Goal: Task Accomplishment & Management: Use online tool/utility

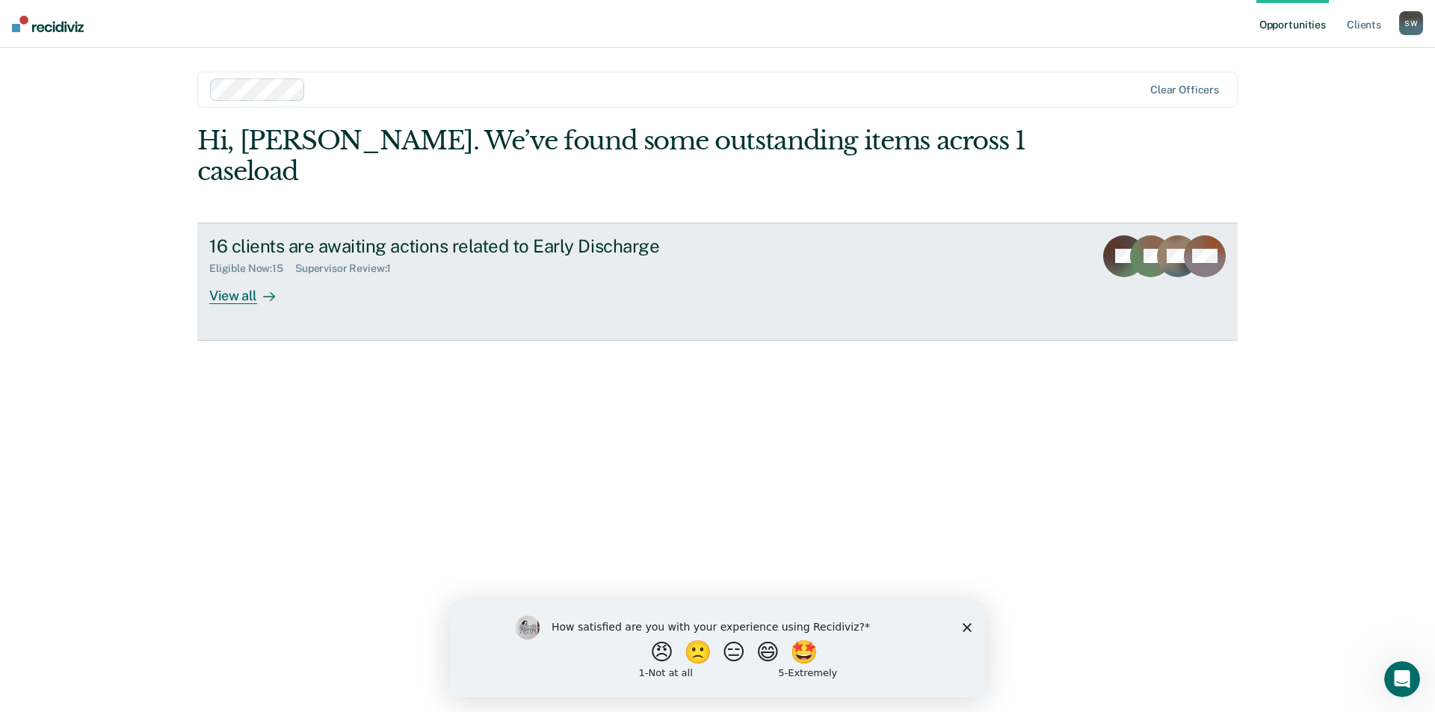
click at [218, 275] on div "View all" at bounding box center [251, 289] width 84 height 29
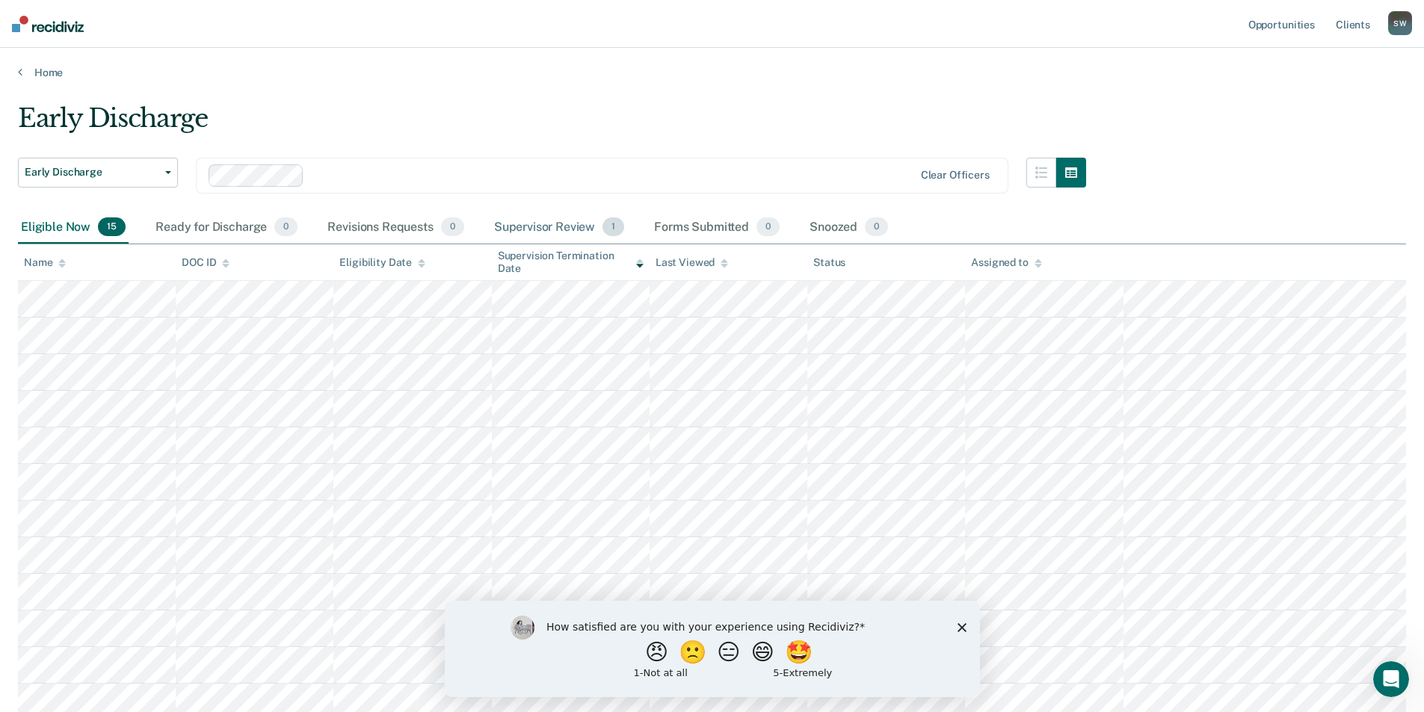
click at [557, 233] on div "Supervisor Review 1" at bounding box center [559, 228] width 137 height 33
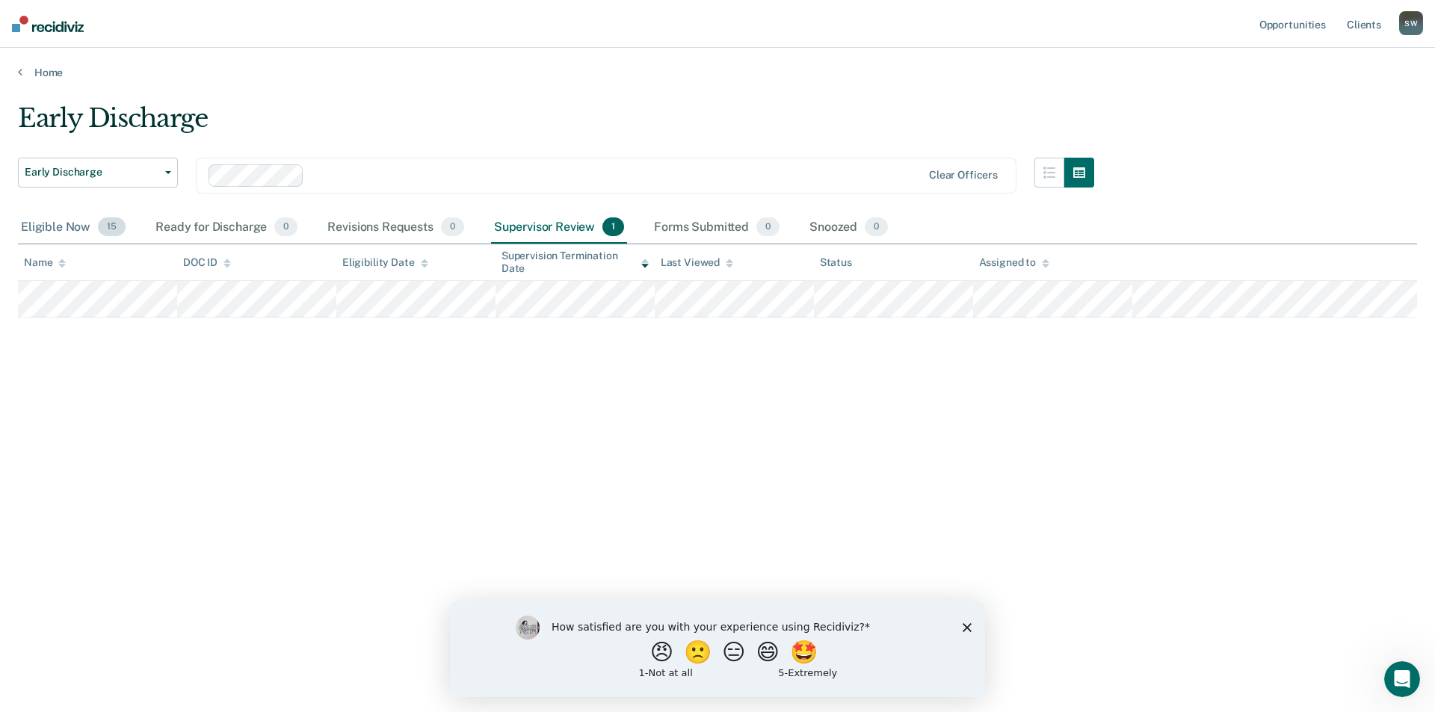
click at [46, 221] on div "Eligible Now 15" at bounding box center [73, 228] width 111 height 33
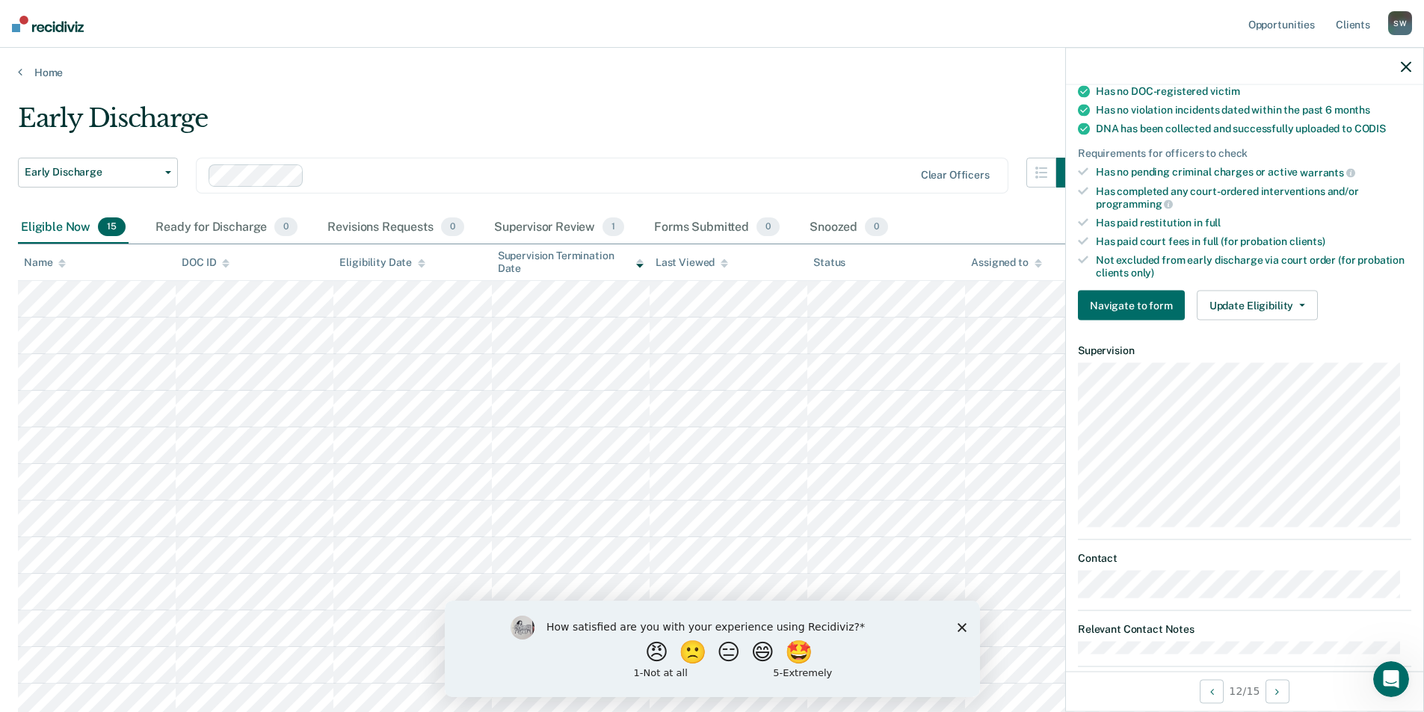
scroll to position [323, 0]
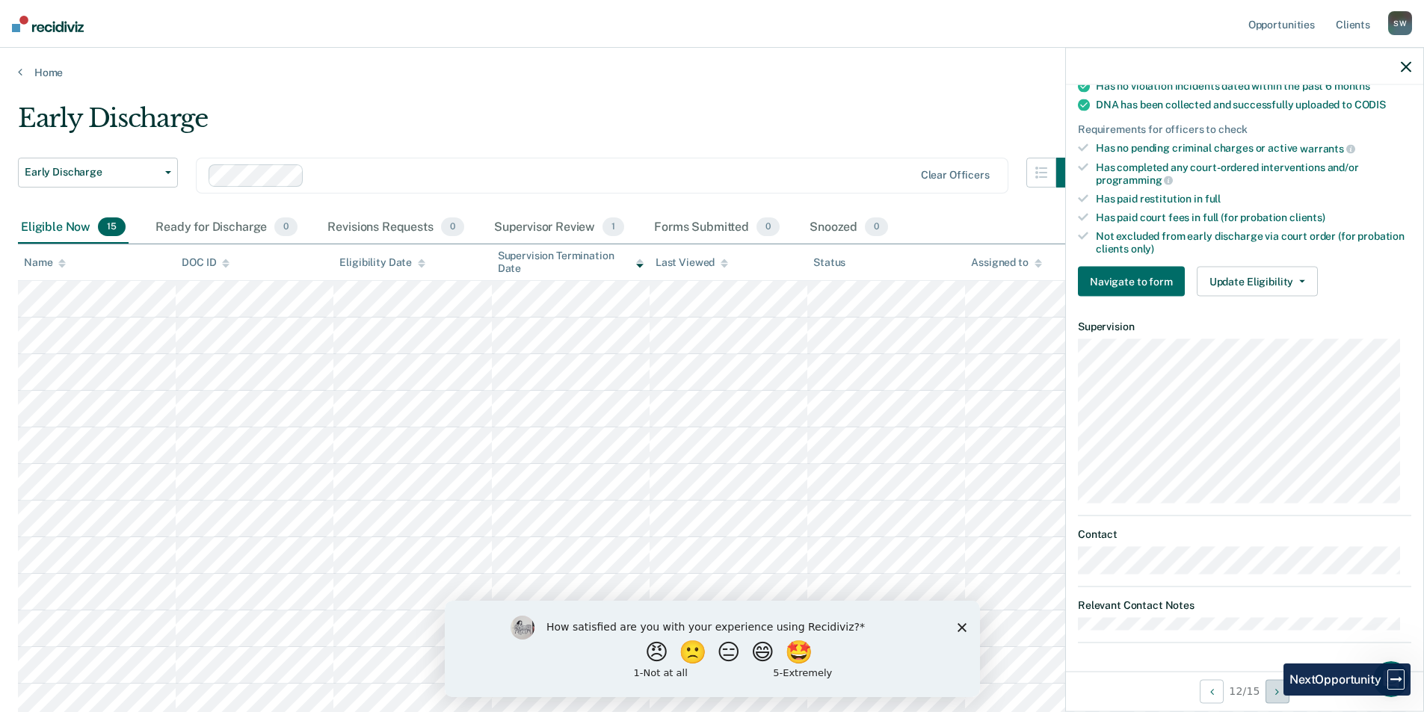
click at [1273, 697] on button "Next Opportunity" at bounding box center [1278, 692] width 24 height 24
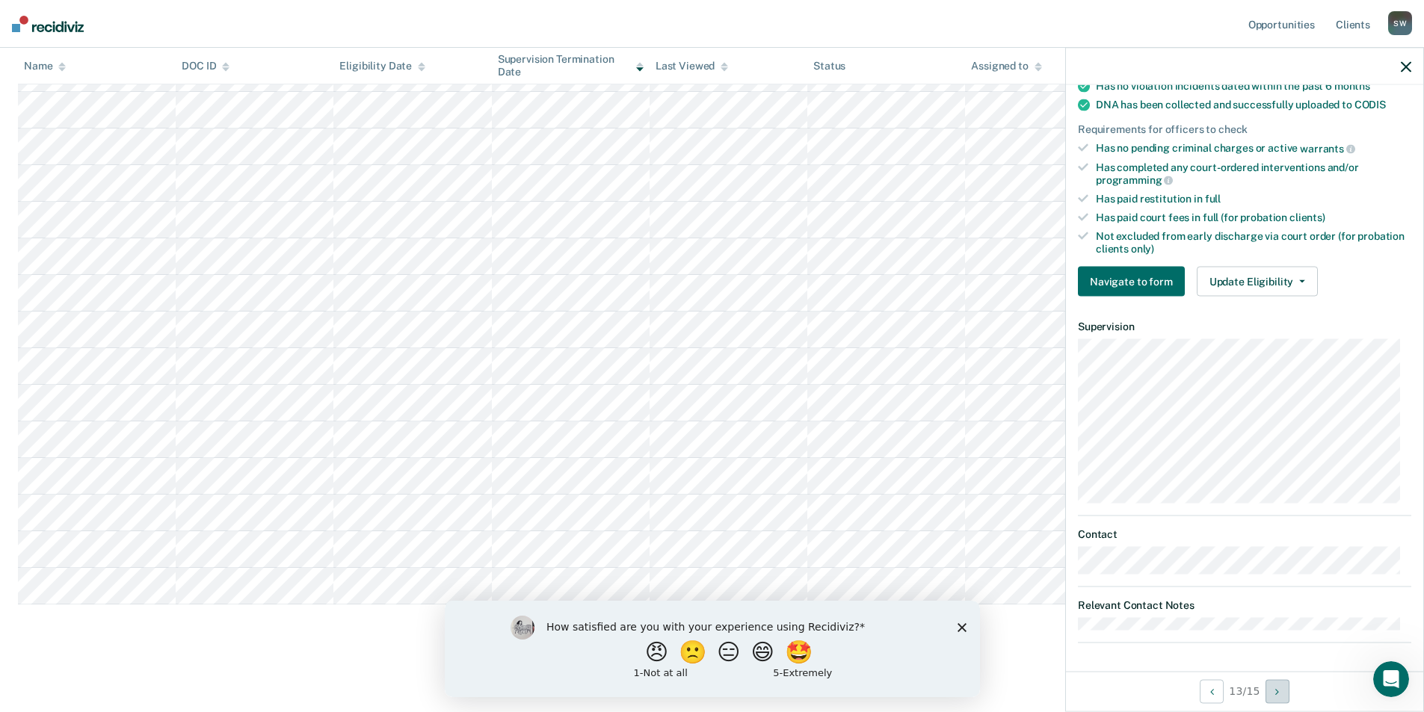
scroll to position [0, 0]
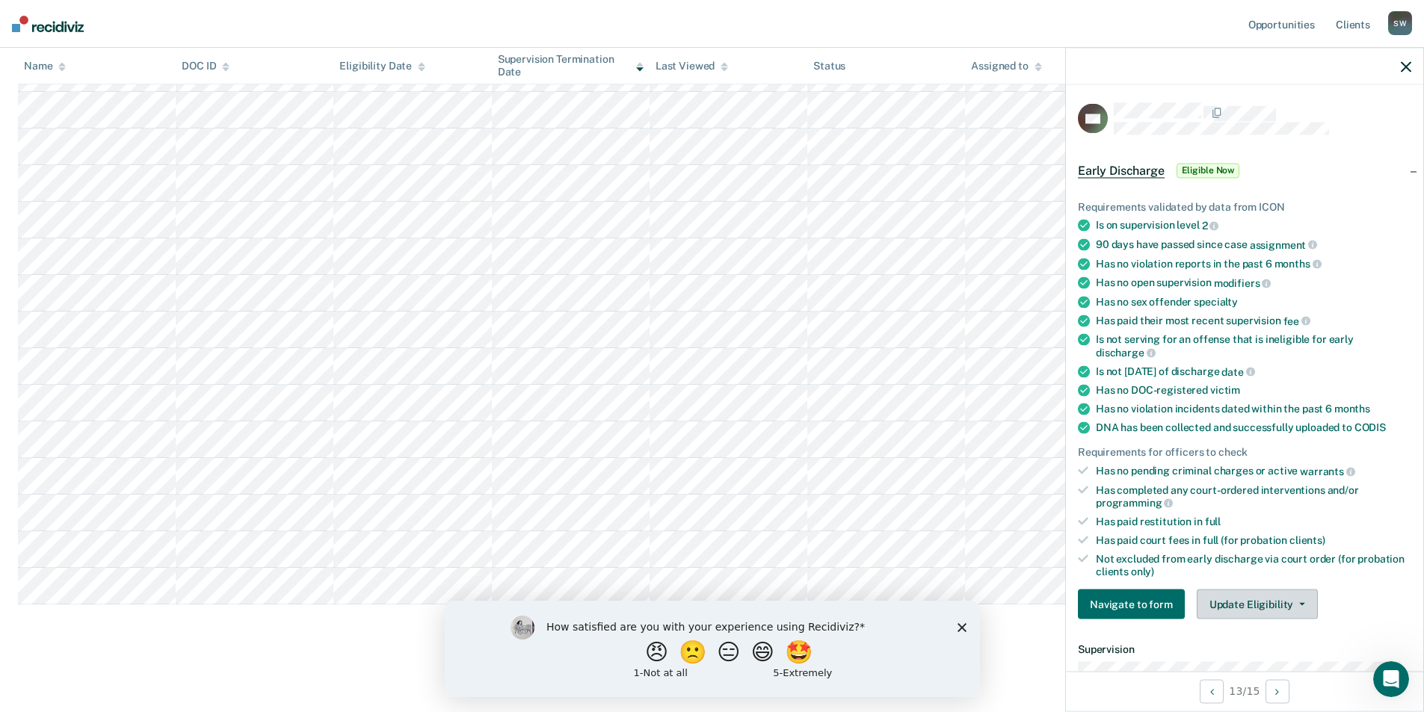
click at [1248, 611] on button "Update Eligibility" at bounding box center [1257, 605] width 121 height 30
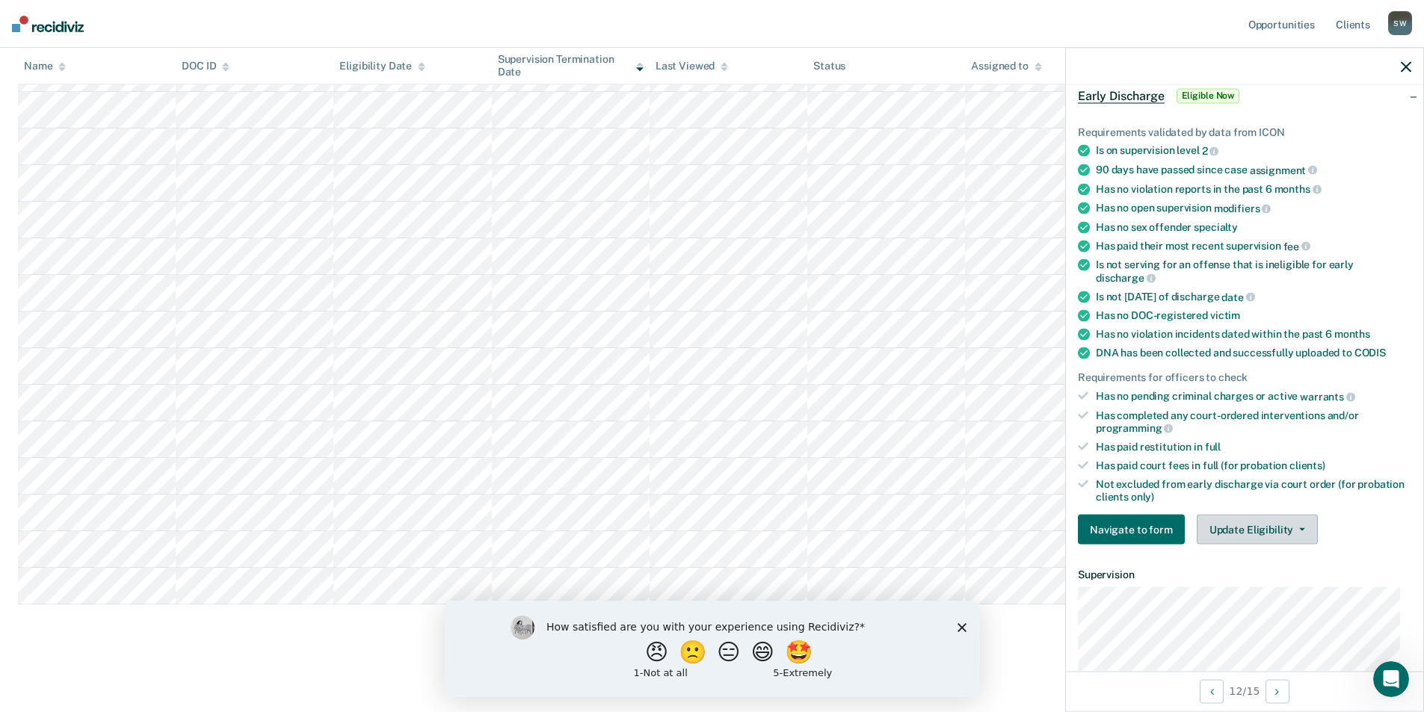
click at [1239, 541] on button "Update Eligibility" at bounding box center [1257, 530] width 121 height 30
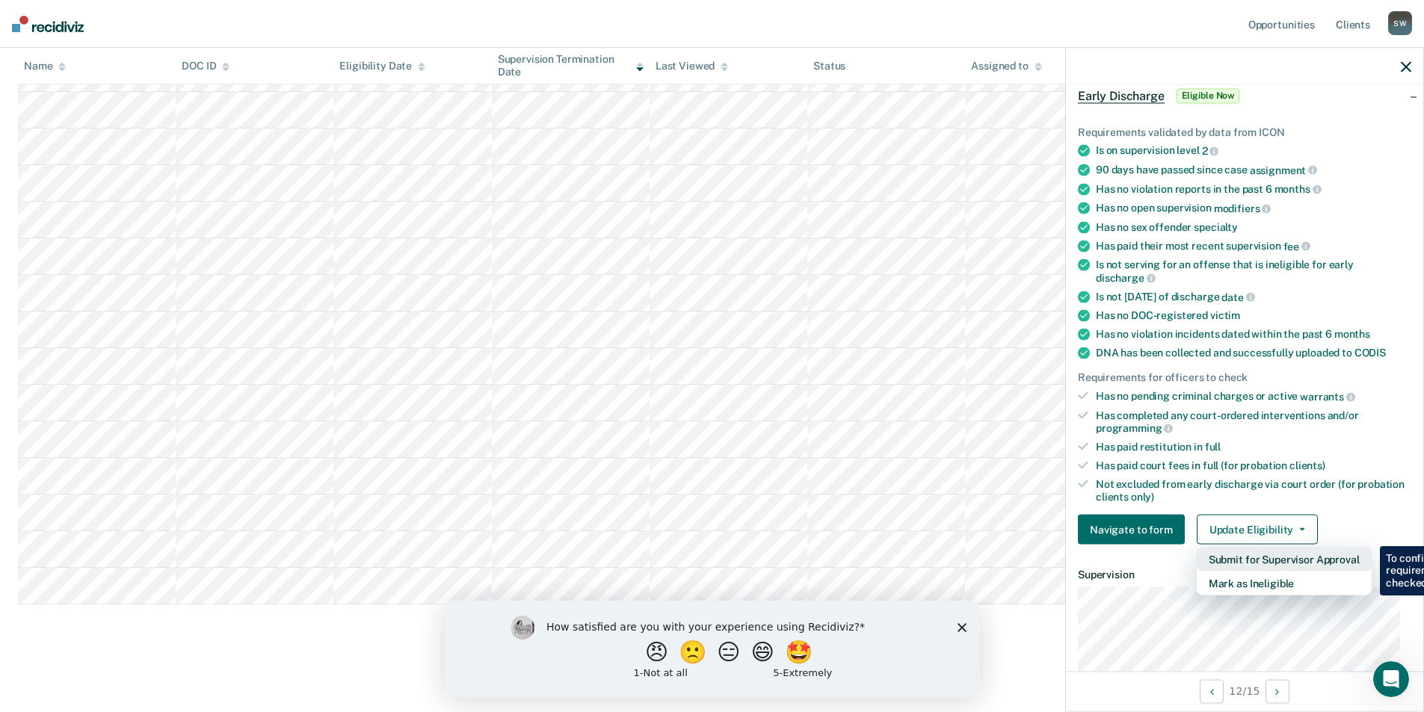
scroll to position [0, 0]
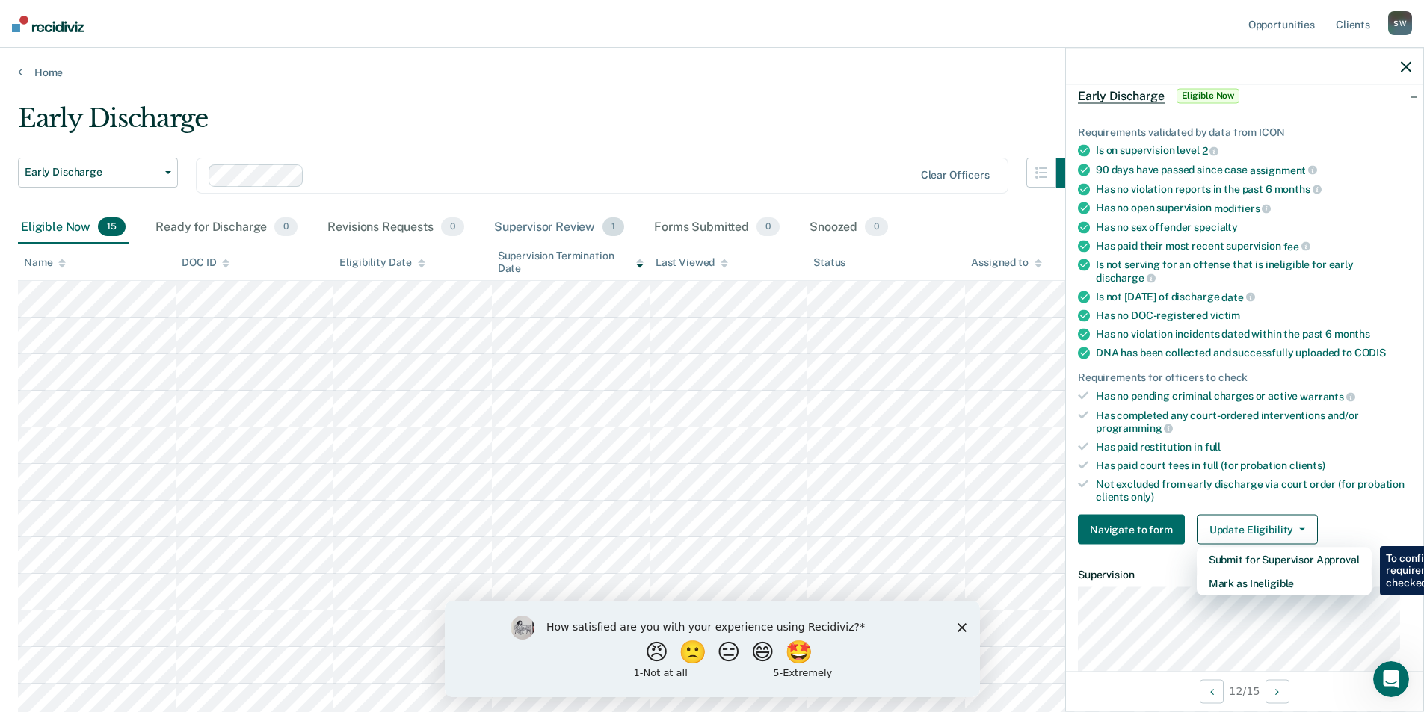
click at [532, 232] on div "Supervisor Review 1" at bounding box center [559, 228] width 137 height 33
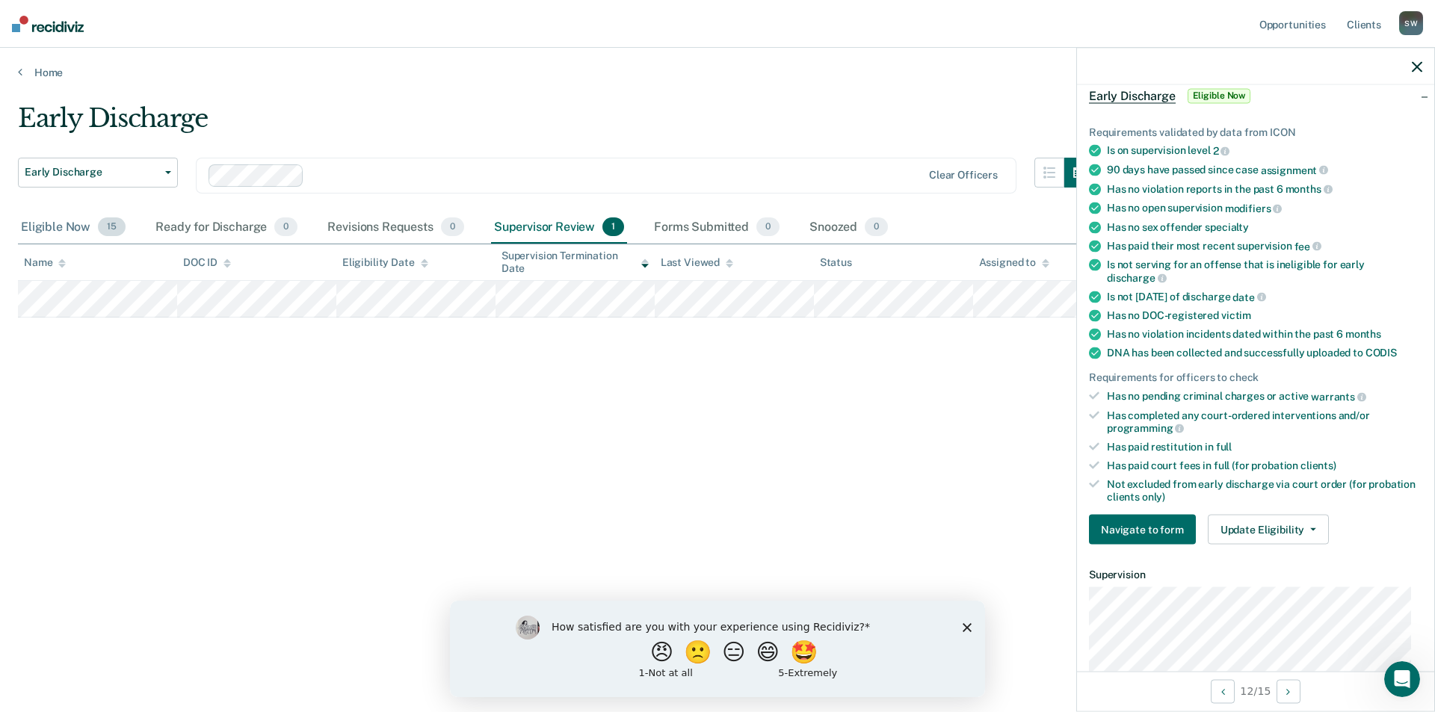
click at [84, 227] on div "Eligible Now 15" at bounding box center [73, 228] width 111 height 33
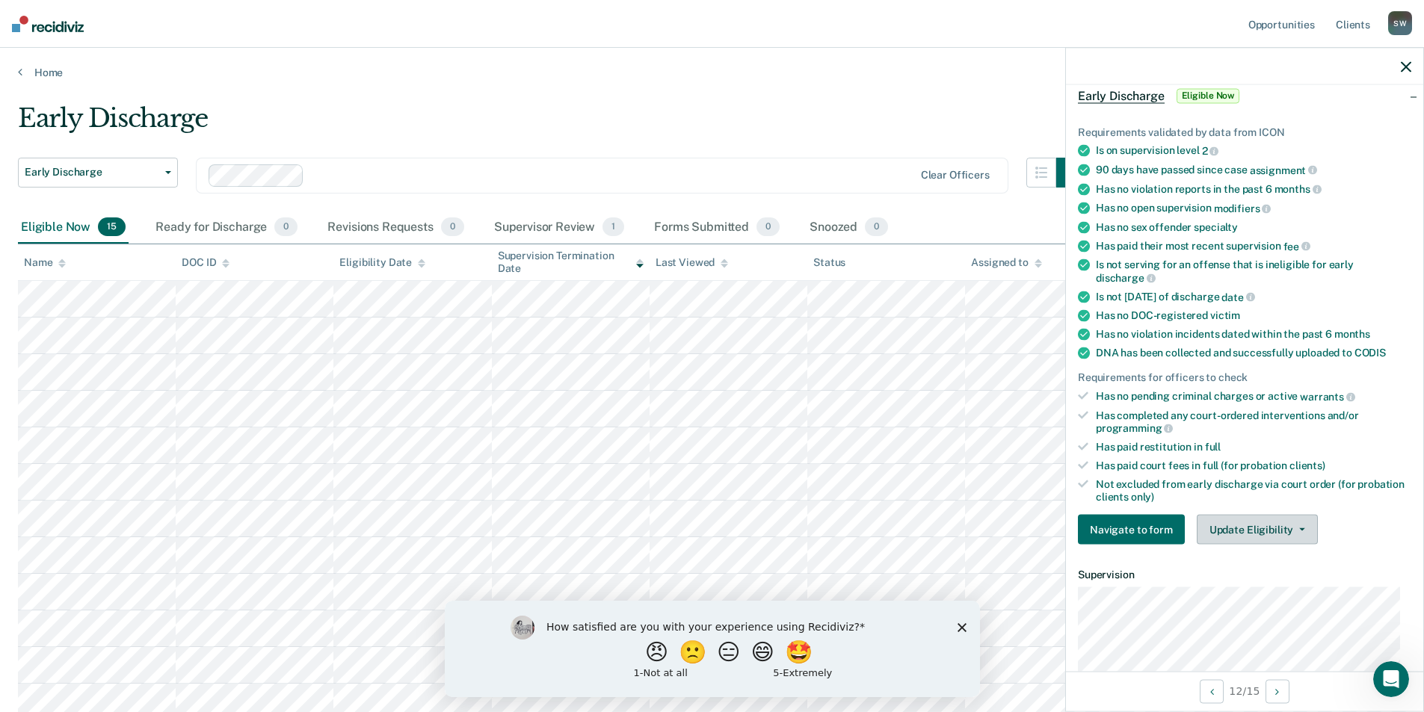
click at [1312, 532] on button "Update Eligibility" at bounding box center [1257, 530] width 121 height 30
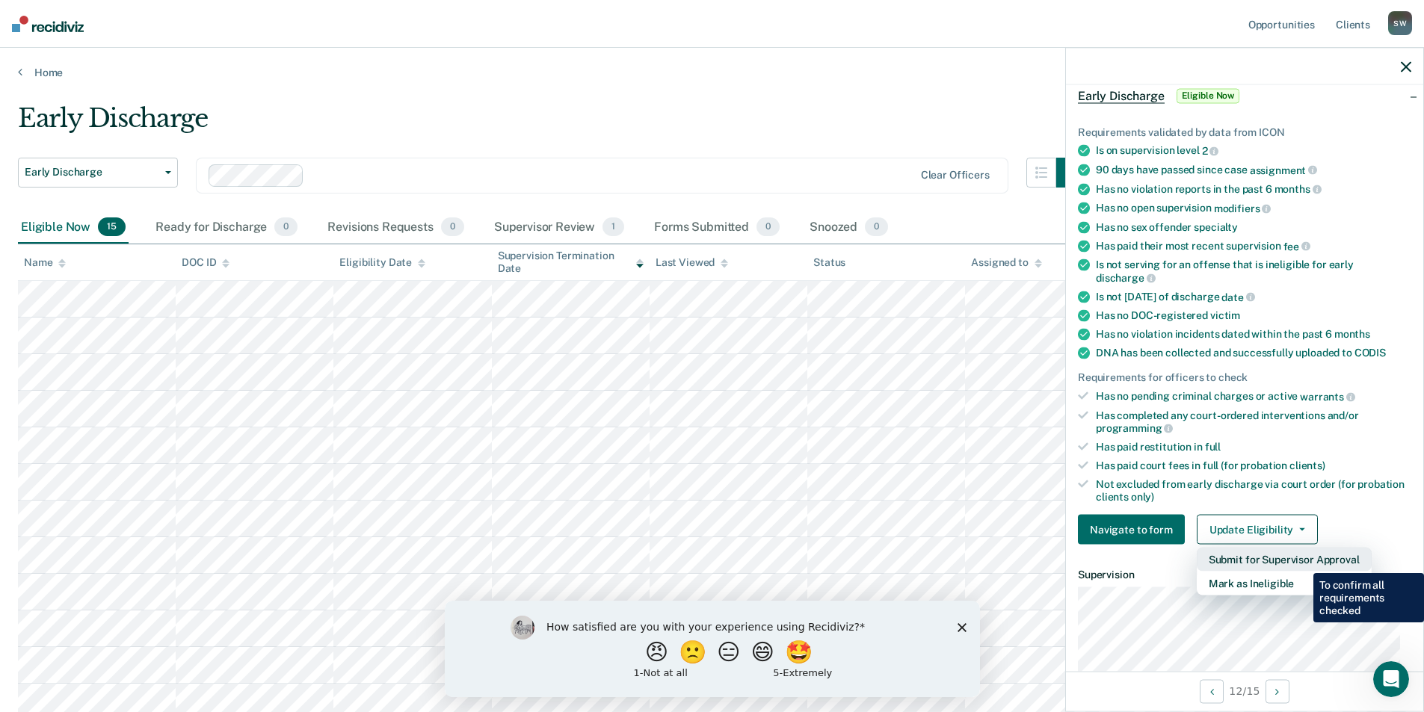
click at [1302, 562] on button "Submit for Supervisor Approval" at bounding box center [1284, 560] width 175 height 24
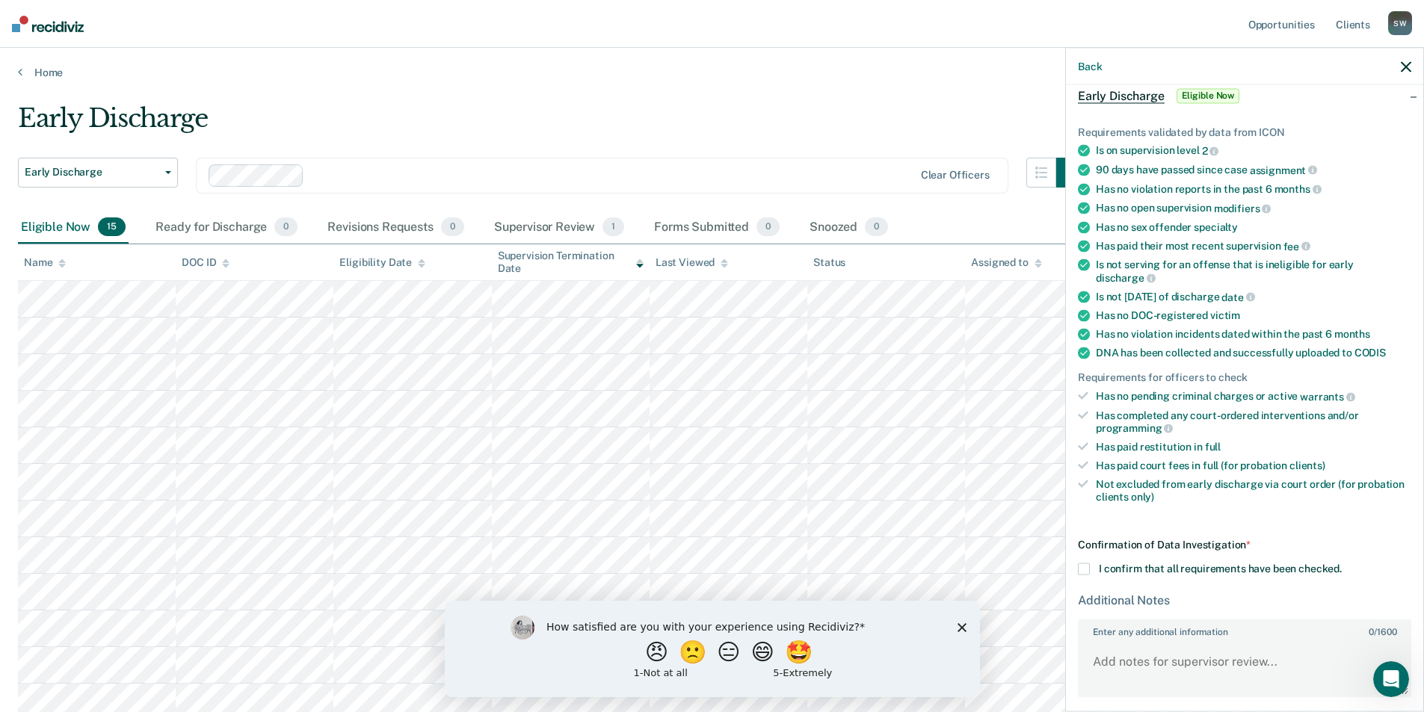
scroll to position [132, 0]
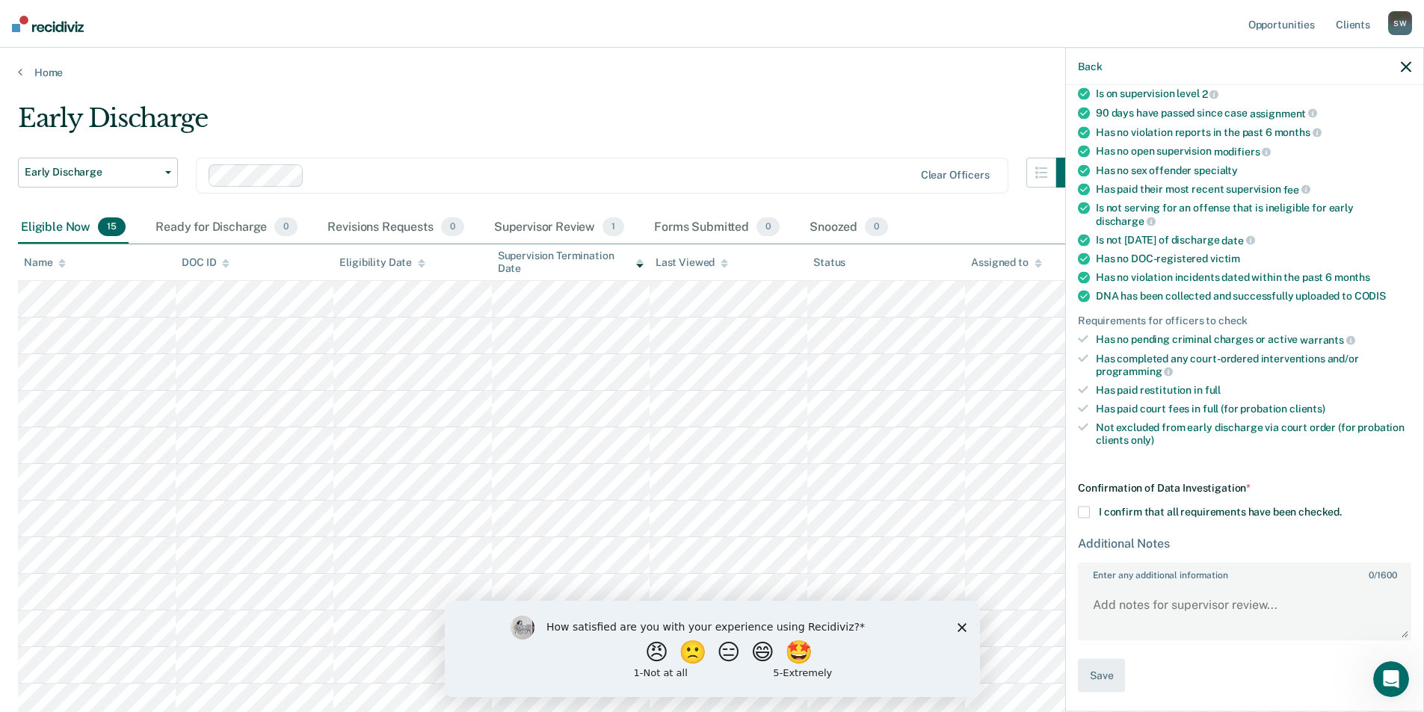
click at [1080, 507] on span at bounding box center [1084, 513] width 12 height 12
click at [1342, 507] on input "I confirm that all requirements have been checked." at bounding box center [1342, 507] width 0 height 0
click at [1107, 675] on button "Save" at bounding box center [1101, 676] width 47 height 34
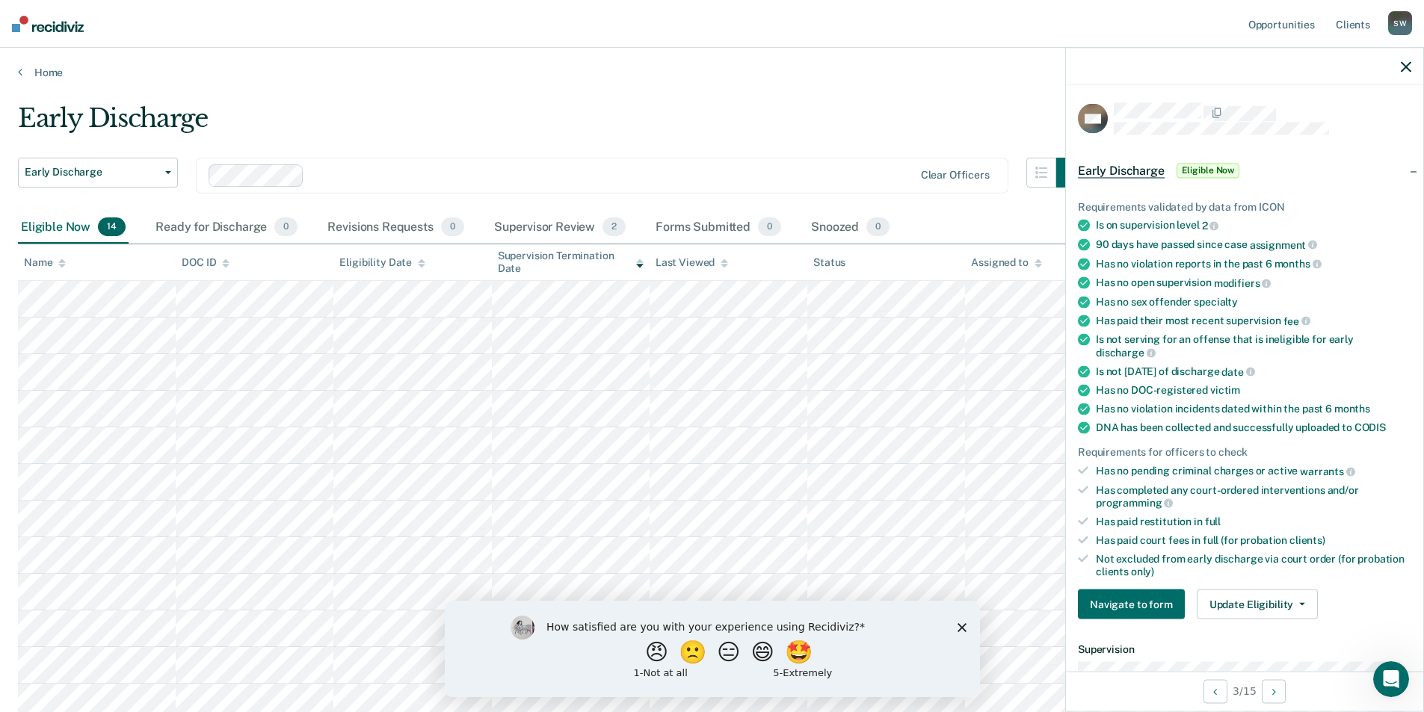
scroll to position [224, 0]
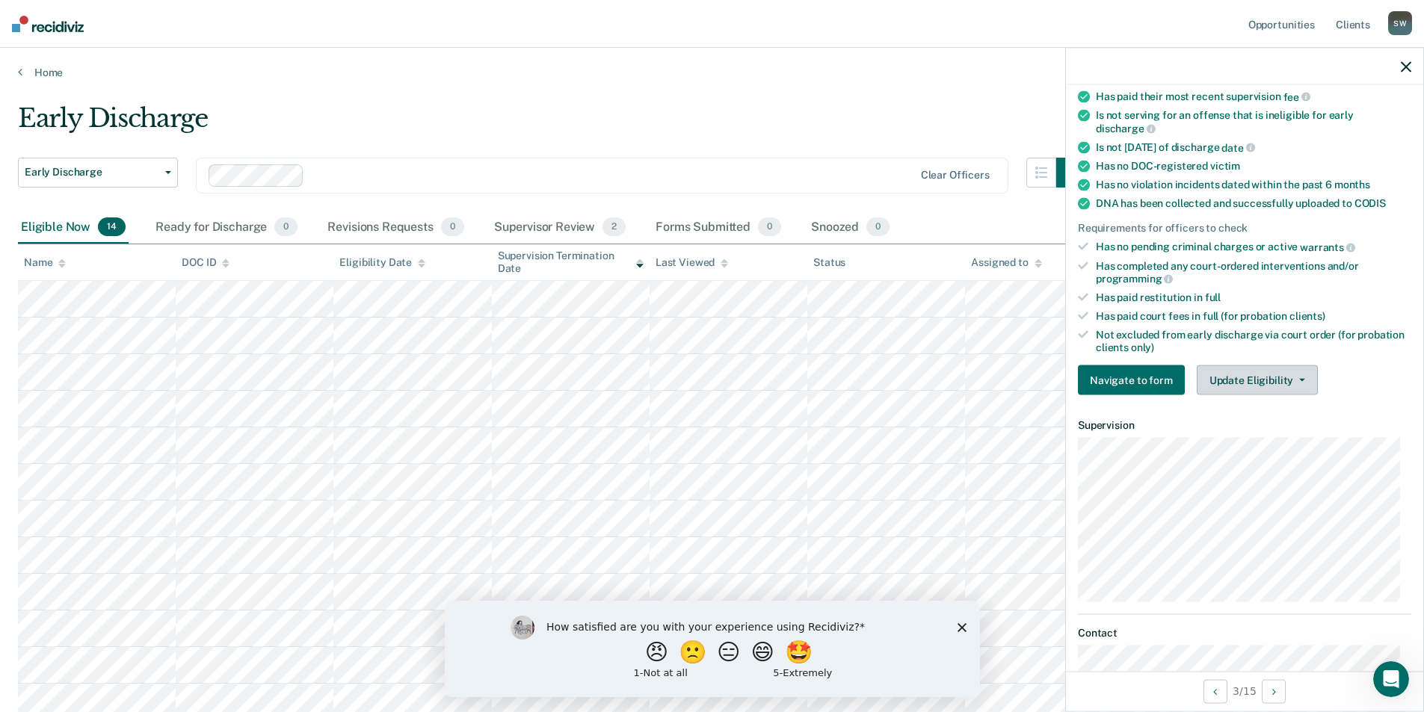
click at [1239, 372] on button "Update Eligibility" at bounding box center [1257, 381] width 121 height 30
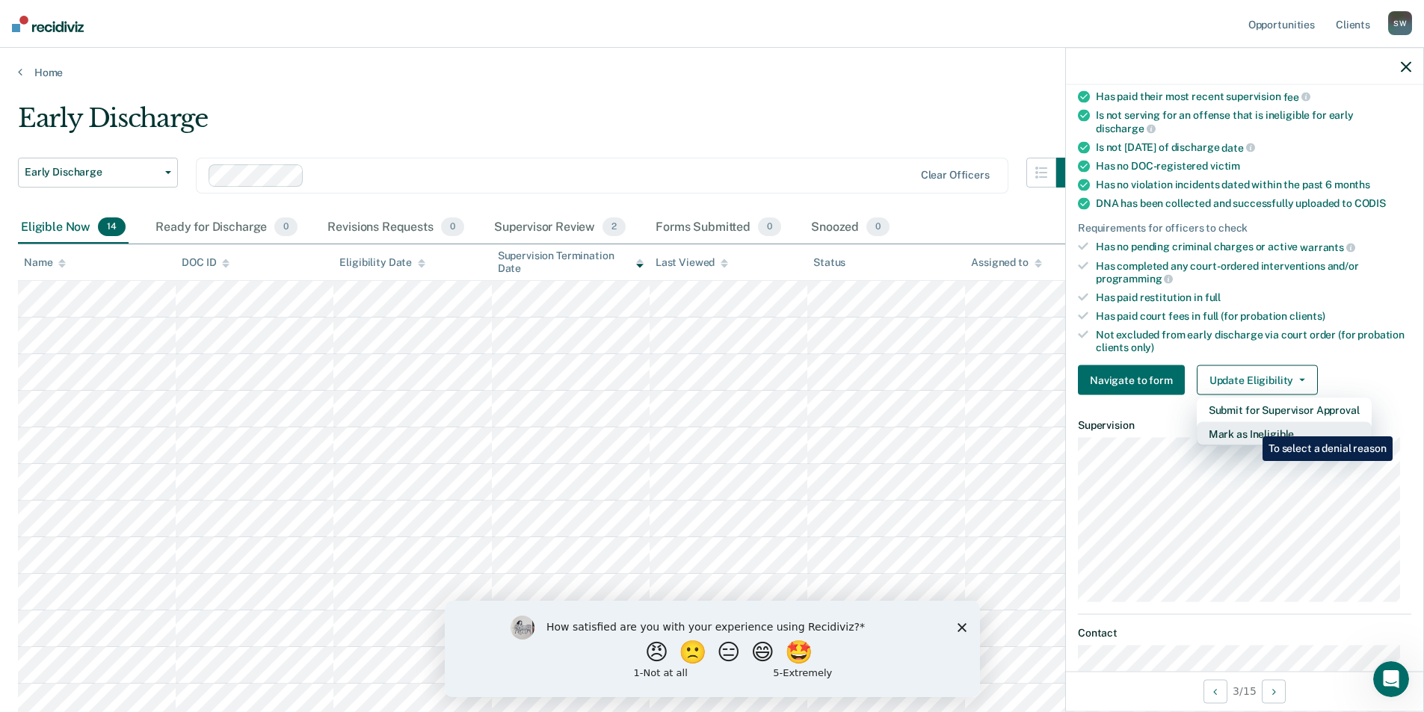
click at [1251, 425] on button "Mark as Ineligible" at bounding box center [1284, 434] width 175 height 24
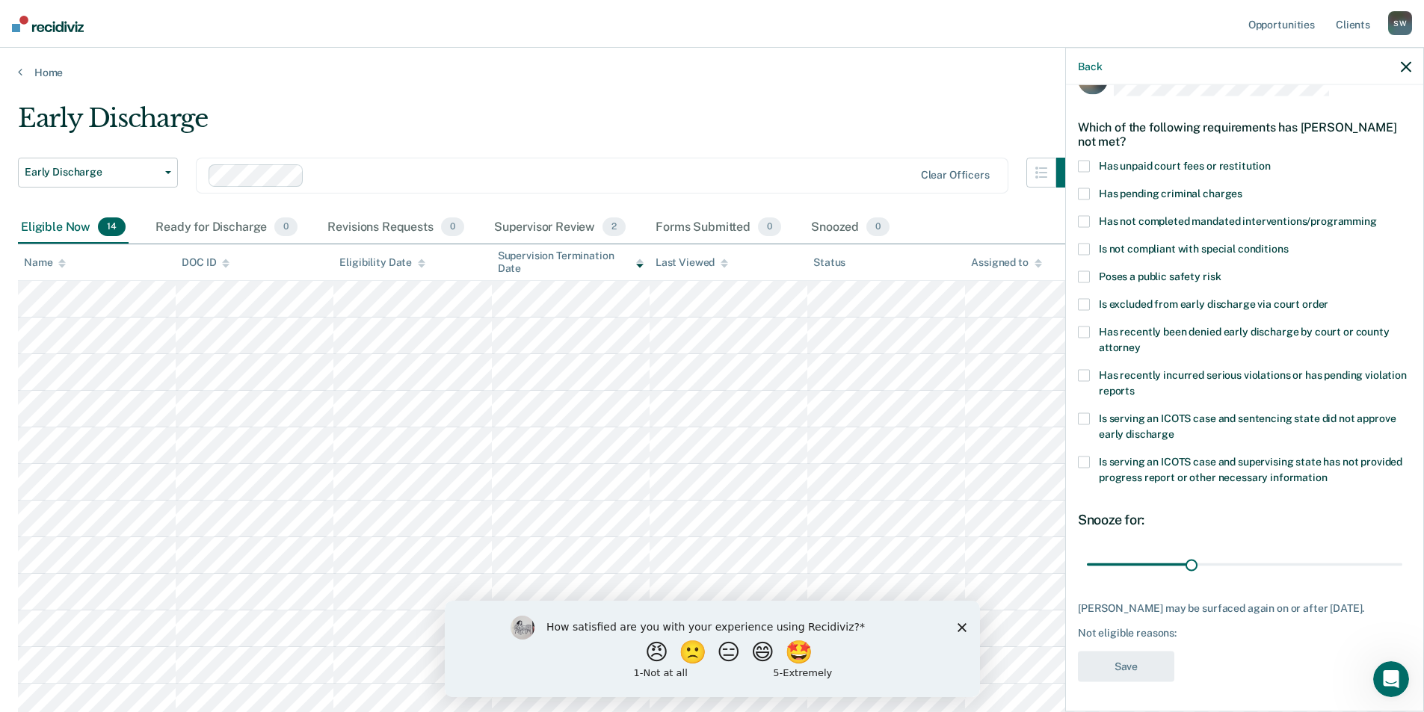
click at [1080, 160] on span at bounding box center [1084, 166] width 12 height 12
click at [1271, 160] on input "Has unpaid court fees or restitution" at bounding box center [1271, 160] width 0 height 0
click at [1089, 188] on span at bounding box center [1084, 194] width 12 height 12
click at [1242, 188] on input "Has pending criminal charges" at bounding box center [1242, 188] width 0 height 0
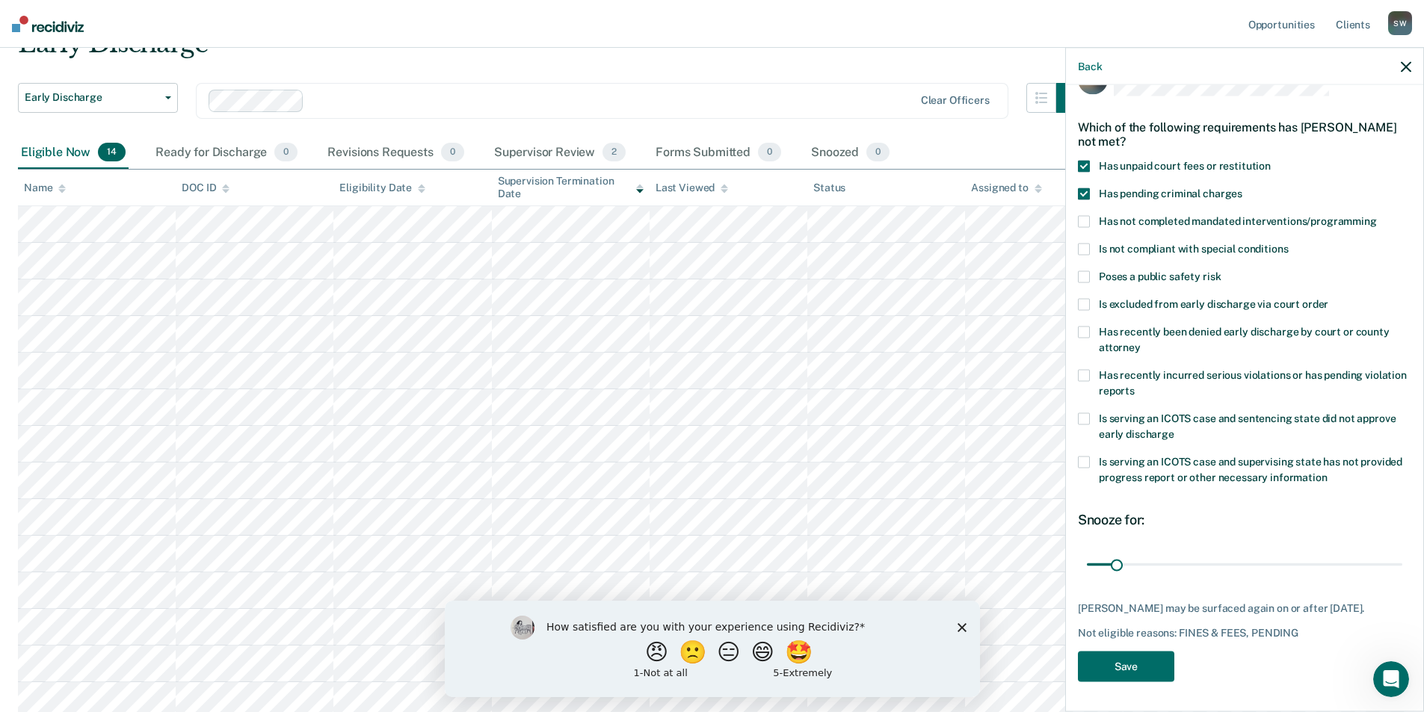
scroll to position [189, 0]
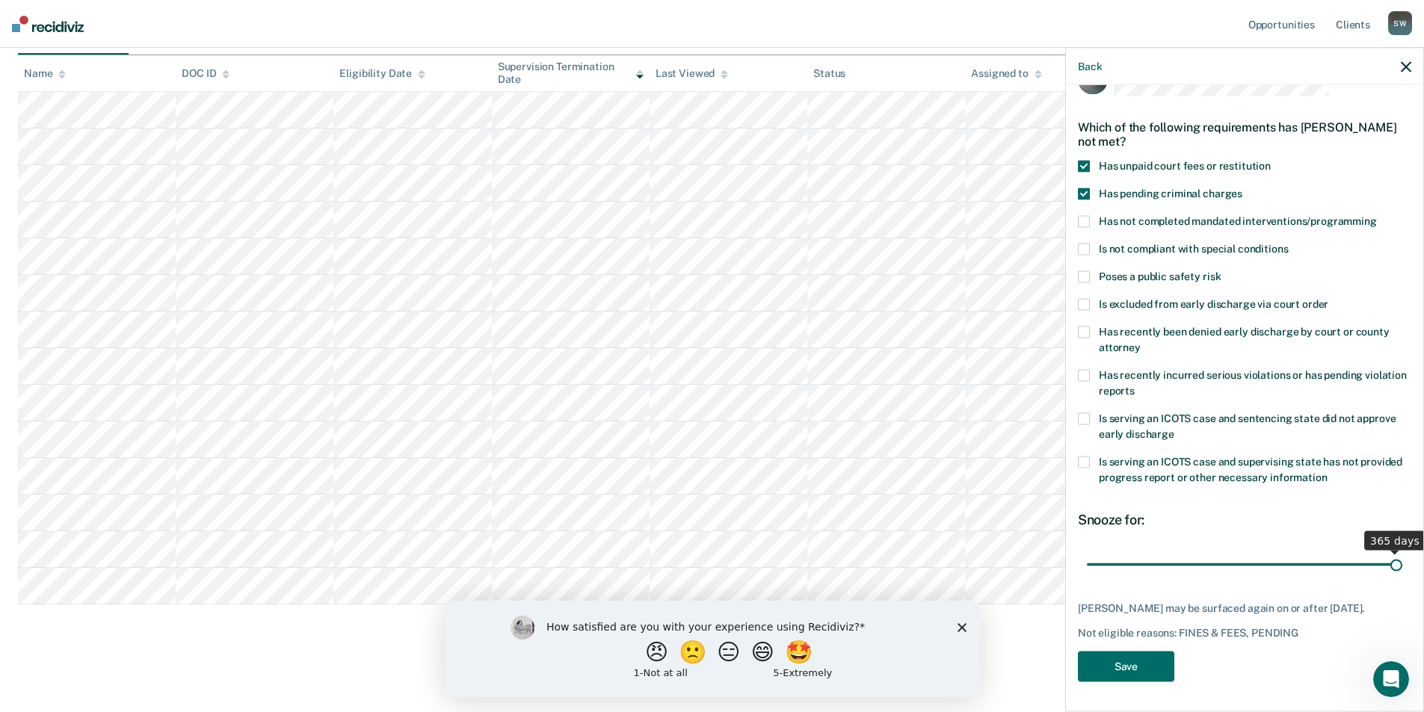
drag, startPoint x: 1116, startPoint y: 552, endPoint x: 1417, endPoint y: 545, distance: 301.3
click at [1402, 552] on input "range" at bounding box center [1244, 565] width 315 height 26
drag, startPoint x: 1384, startPoint y: 549, endPoint x: 1165, endPoint y: 549, distance: 219.0
type input "90"
click at [1165, 552] on input "range" at bounding box center [1244, 565] width 315 height 26
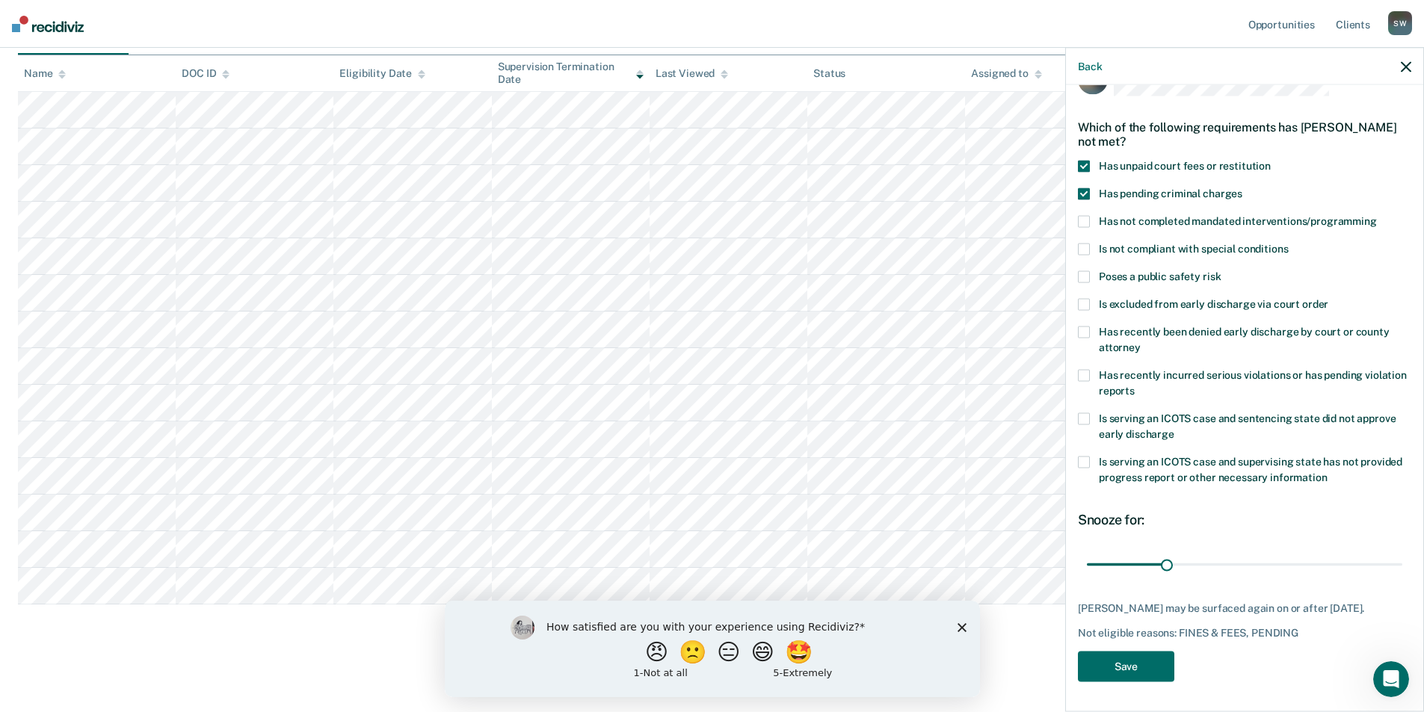
click at [1082, 160] on span at bounding box center [1084, 166] width 12 height 12
click at [1271, 160] on input "Has unpaid court fees or restitution" at bounding box center [1271, 160] width 0 height 0
click at [1125, 670] on button "Save" at bounding box center [1126, 666] width 96 height 31
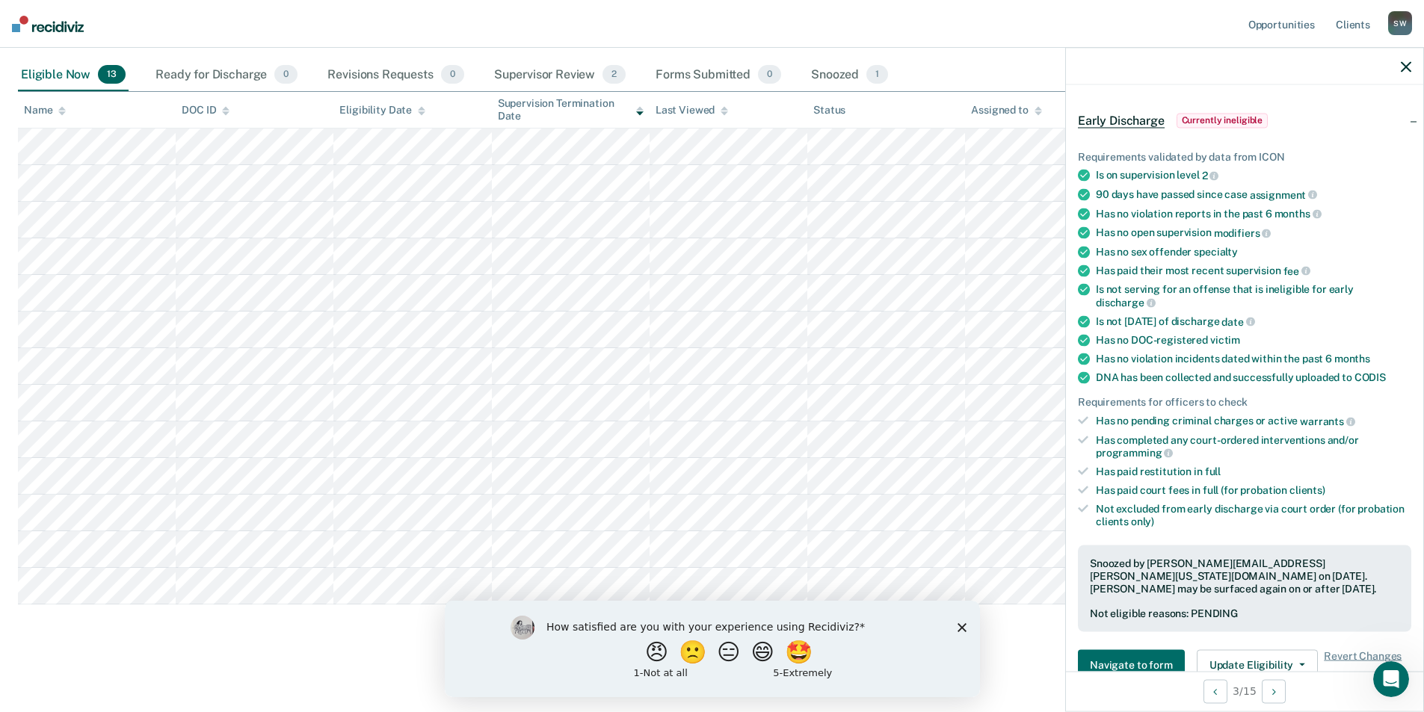
scroll to position [3, 0]
